Goal: Information Seeking & Learning: Find specific fact

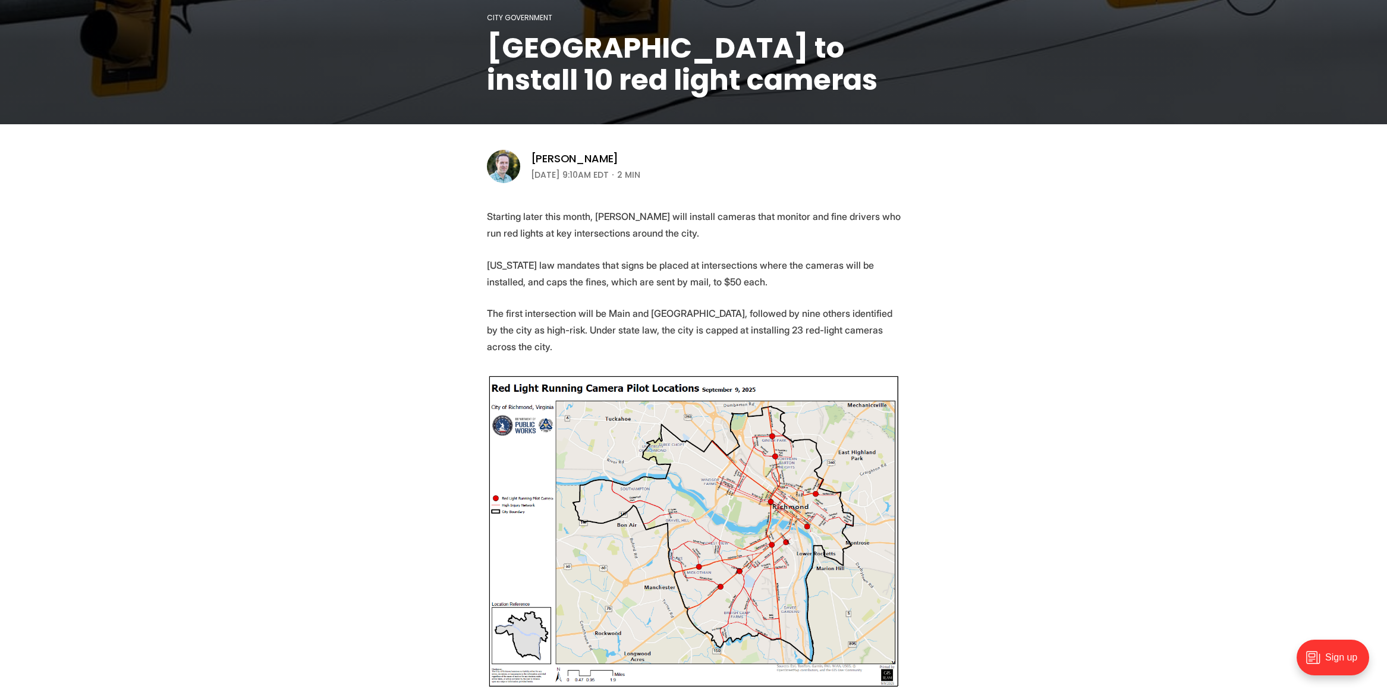
scroll to position [297, 0]
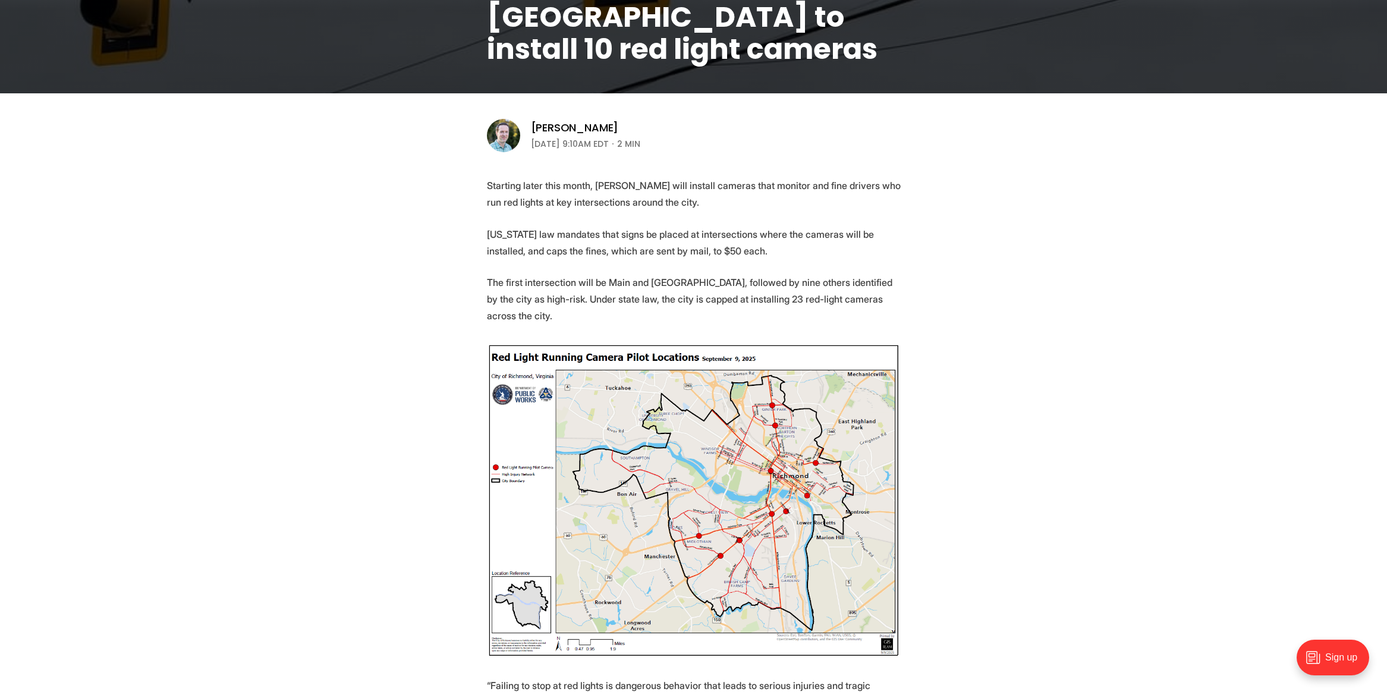
click at [764, 477] on img at bounding box center [694, 500] width 414 height 315
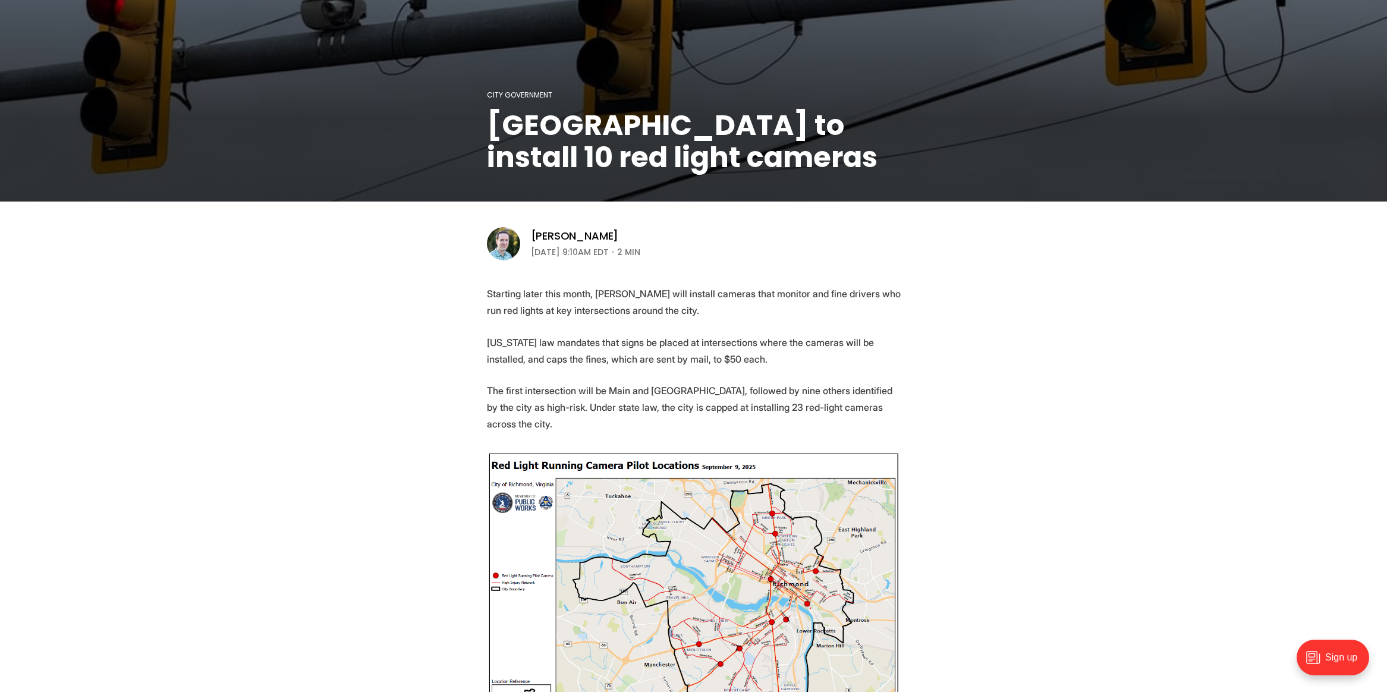
scroll to position [238, 0]
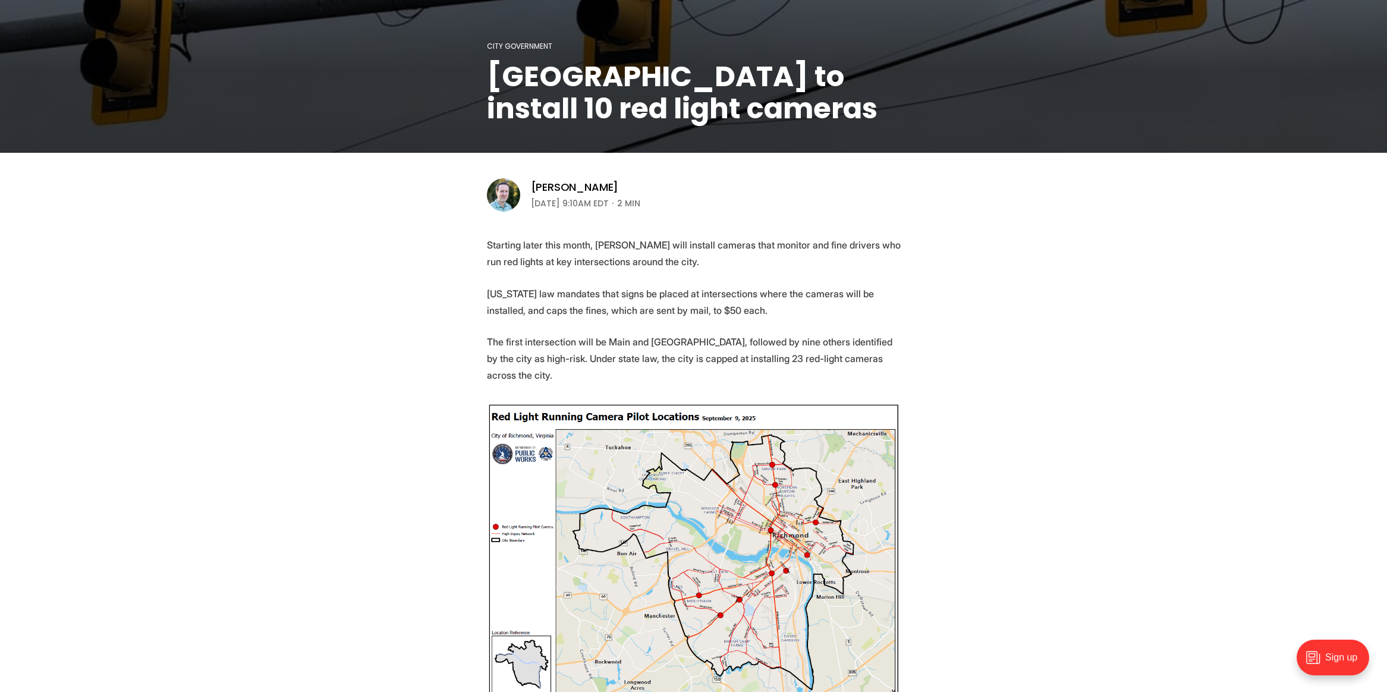
click at [757, 511] on img at bounding box center [694, 559] width 414 height 315
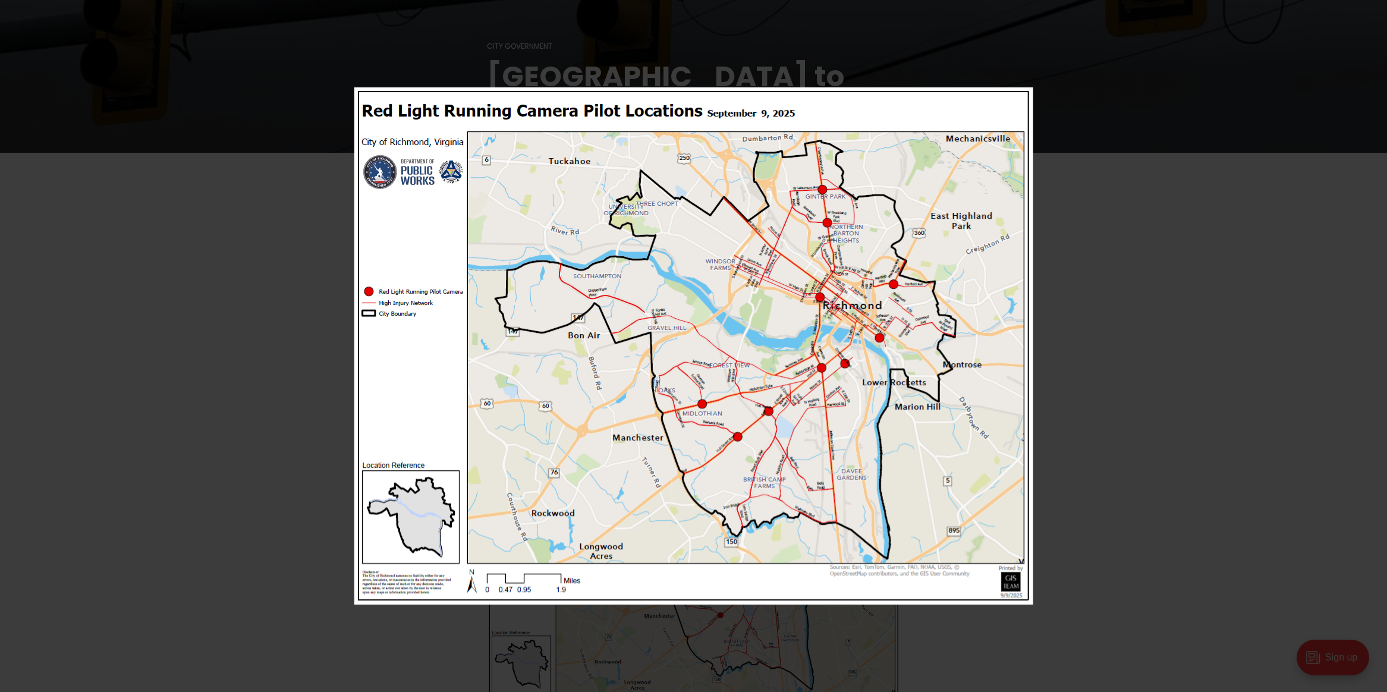
click at [1047, 377] on div at bounding box center [914, 366] width 1121 height 559
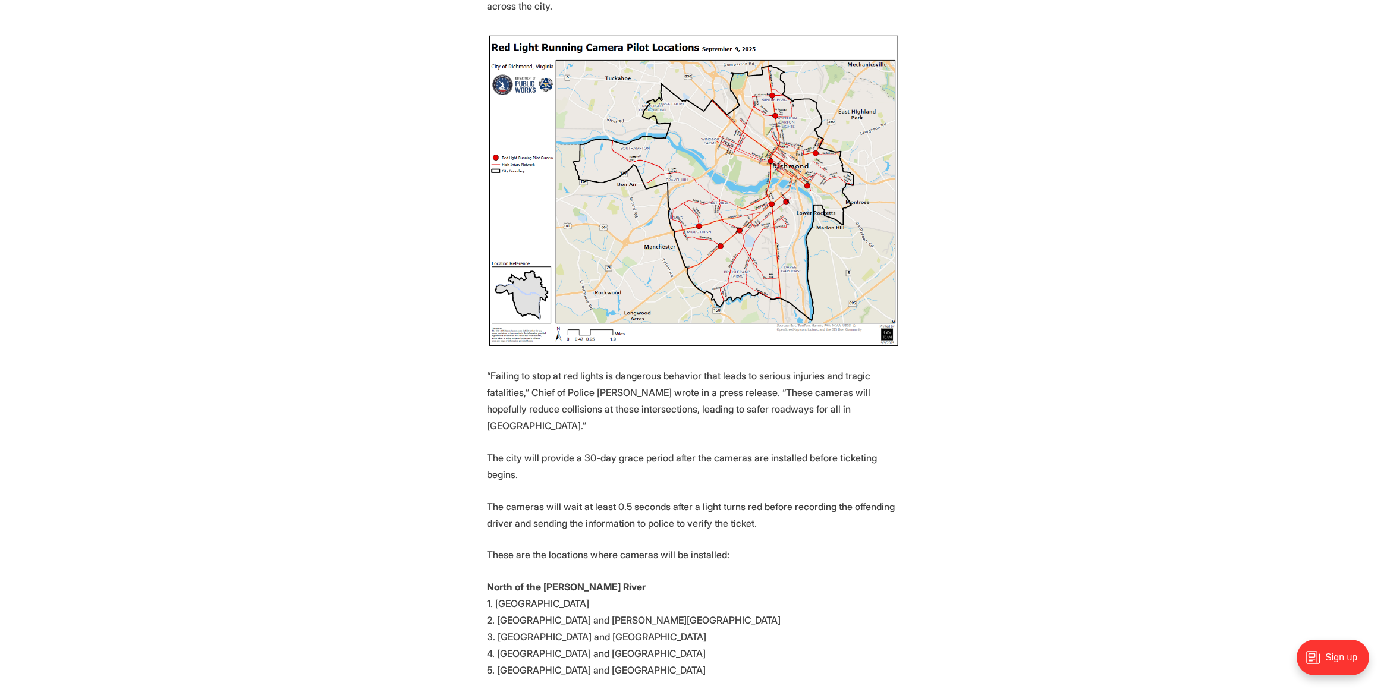
scroll to position [654, 0]
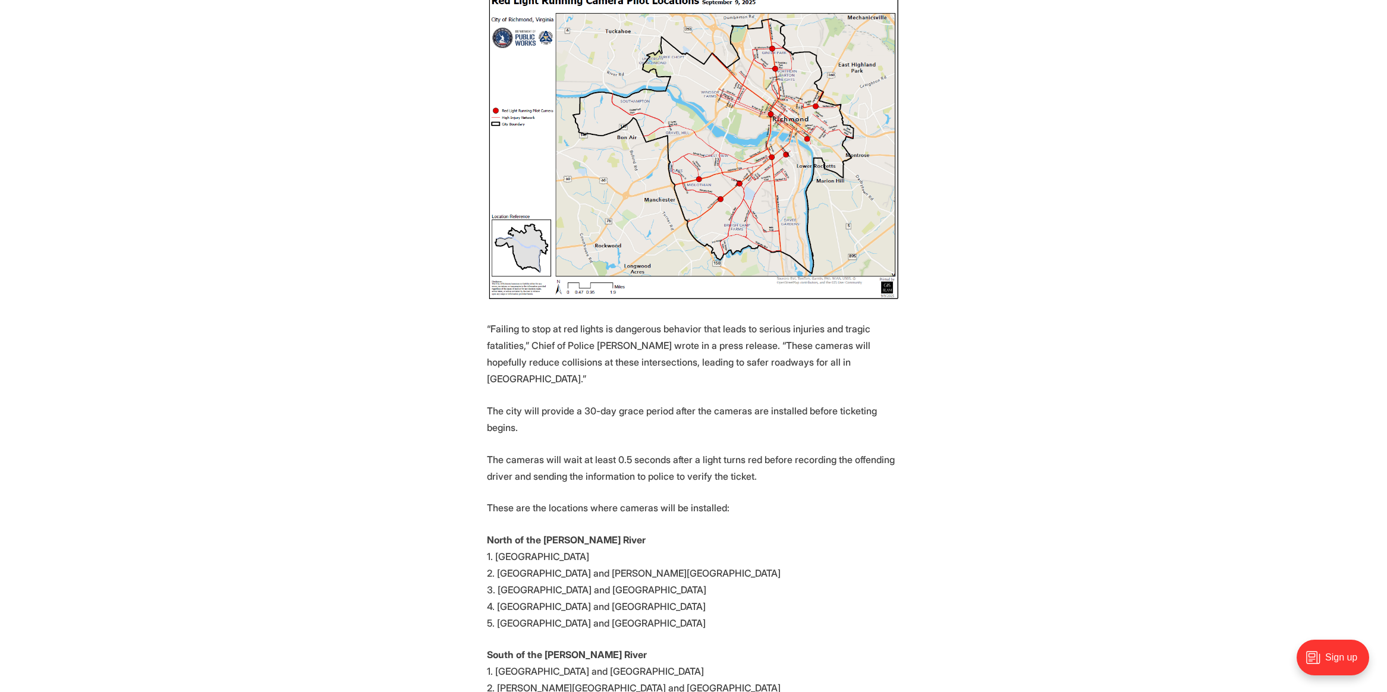
drag, startPoint x: 788, startPoint y: 593, endPoint x: 1315, endPoint y: 532, distance: 530.8
click at [1315, 532] on section "Starting later this month, [PERSON_NAME] will install cameras that monitor and …" at bounding box center [693, 416] width 1387 height 1192
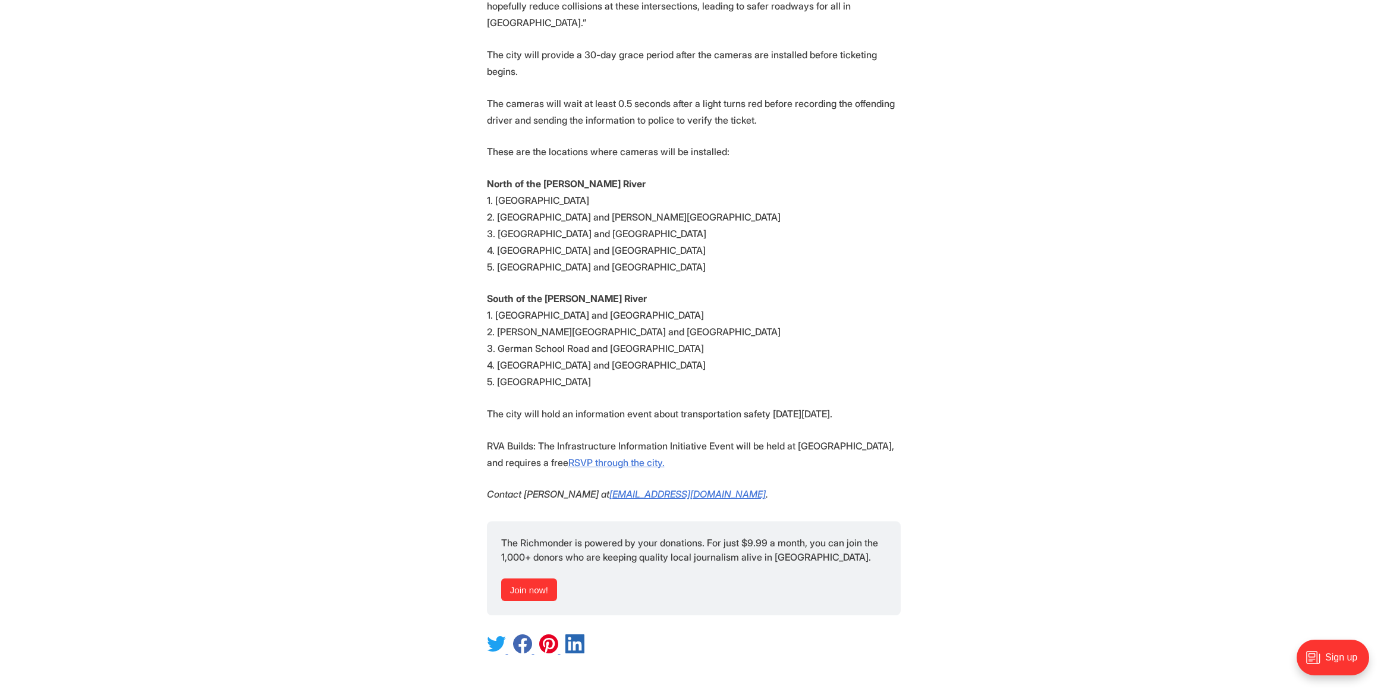
scroll to position [1011, 0]
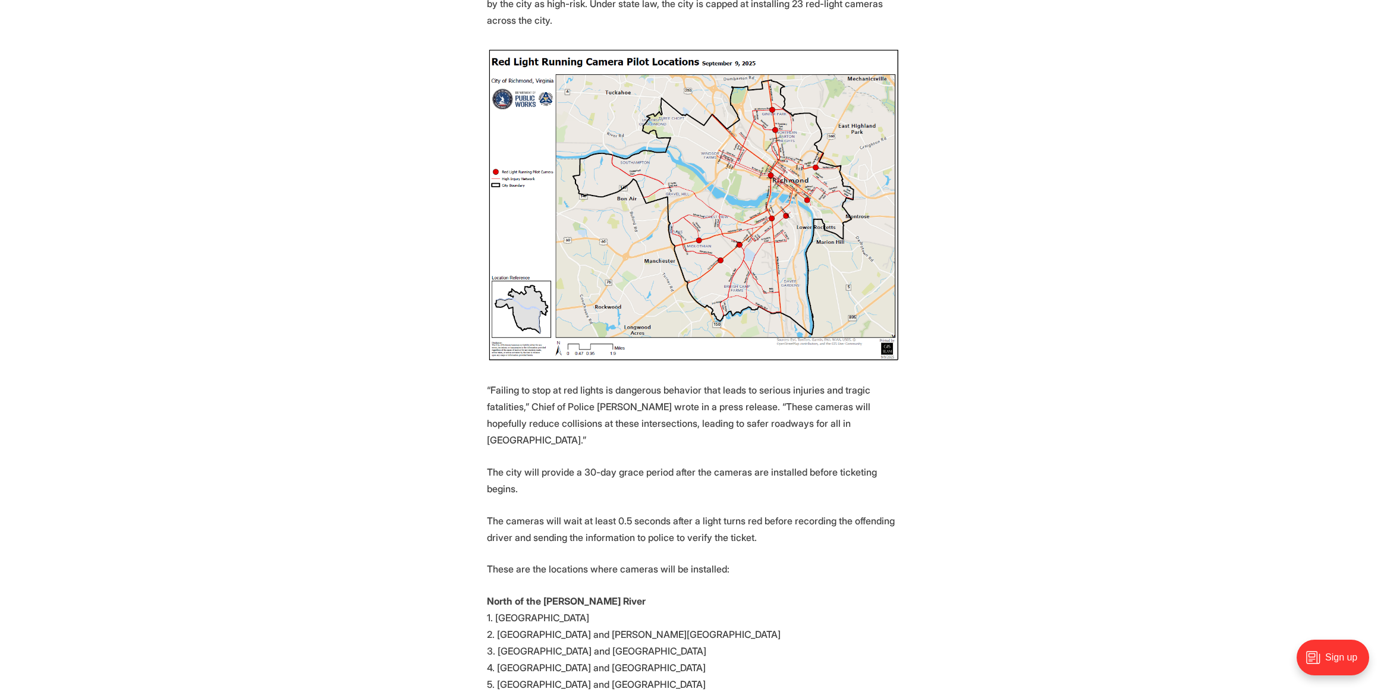
scroll to position [654, 0]
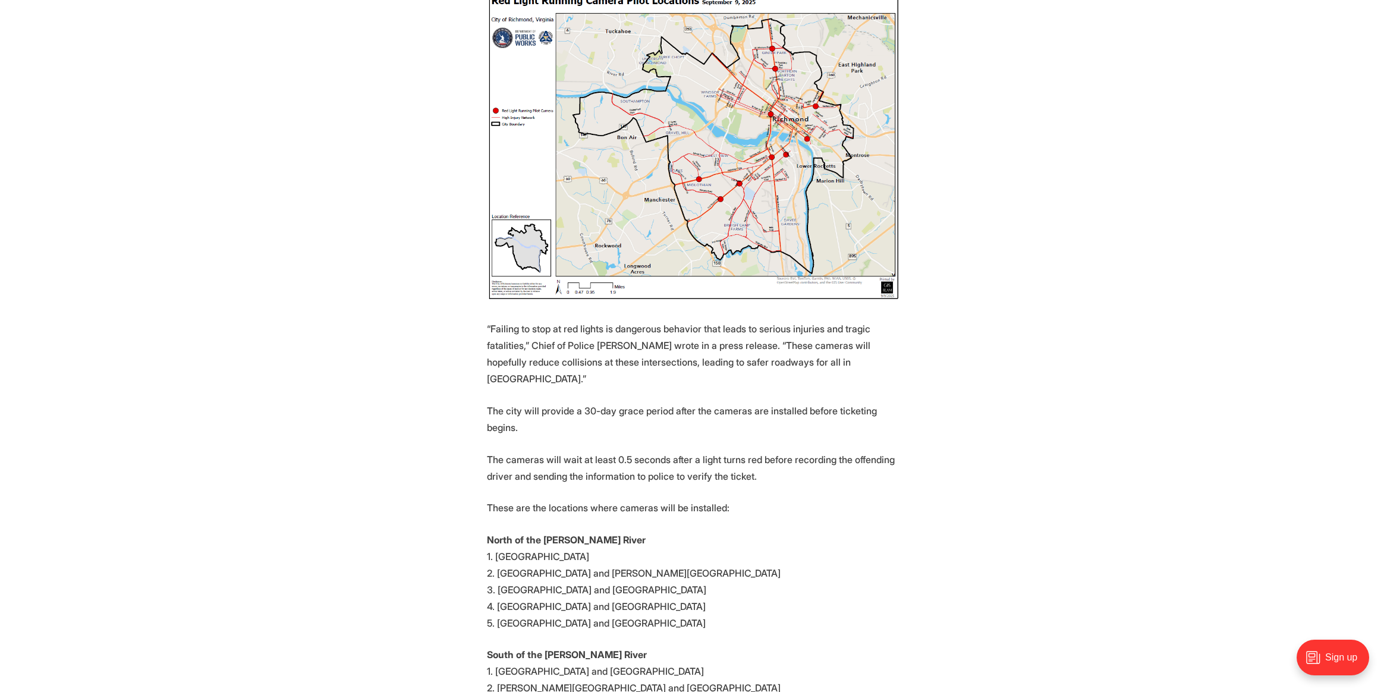
drag, startPoint x: 707, startPoint y: 551, endPoint x: 479, endPoint y: 522, distance: 229.5
click at [479, 522] on section "Starting later this month, [PERSON_NAME] will install cameras that monitor and …" at bounding box center [693, 416] width 1387 height 1192
click at [866, 531] on p "North of the James River 1. 25th Street and Main Street 2. Belvidere Street and…" at bounding box center [694, 581] width 414 height 100
